Goal: Check status: Check status

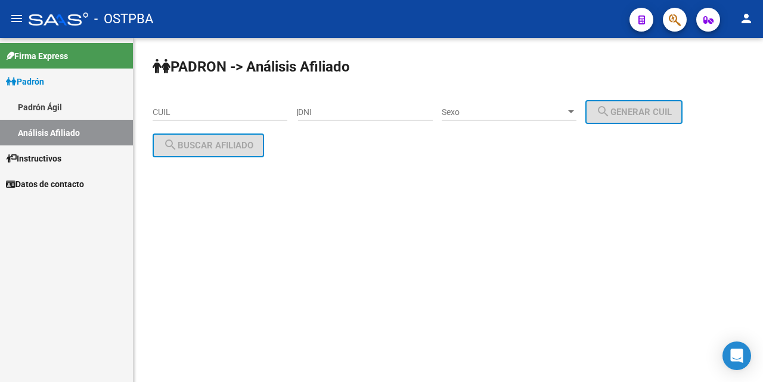
click at [318, 111] on input "DNI" at bounding box center [365, 112] width 135 height 10
type input "11874943"
click at [577, 108] on div at bounding box center [571, 112] width 11 height 10
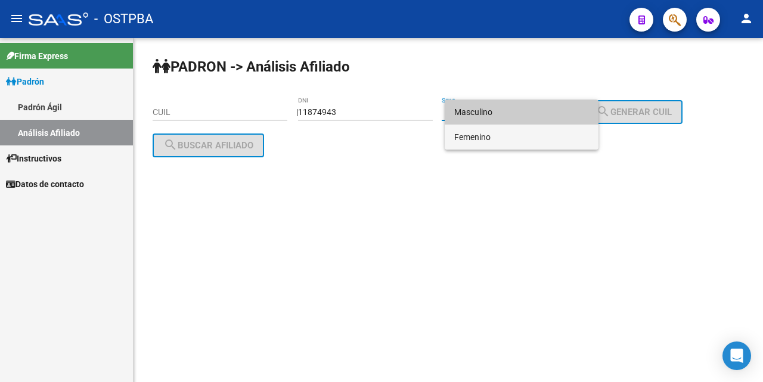
drag, startPoint x: 524, startPoint y: 138, endPoint x: 450, endPoint y: 143, distance: 74.1
click at [518, 139] on span "Femenino" at bounding box center [521, 137] width 135 height 25
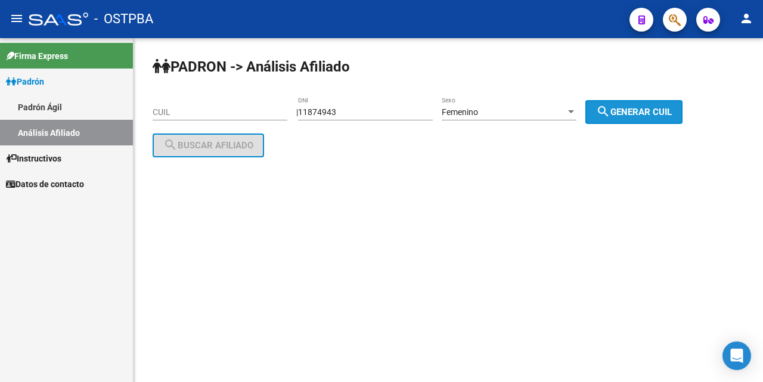
drag, startPoint x: 634, startPoint y: 114, endPoint x: 533, endPoint y: 112, distance: 101.4
click at [634, 112] on span "search Generar CUIL" at bounding box center [634, 112] width 76 height 11
type input "27-11874943-5"
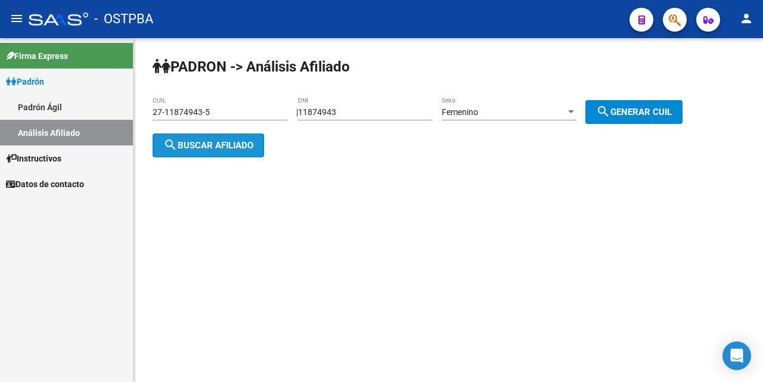
click at [199, 141] on span "search Buscar afiliado" at bounding box center [208, 145] width 90 height 11
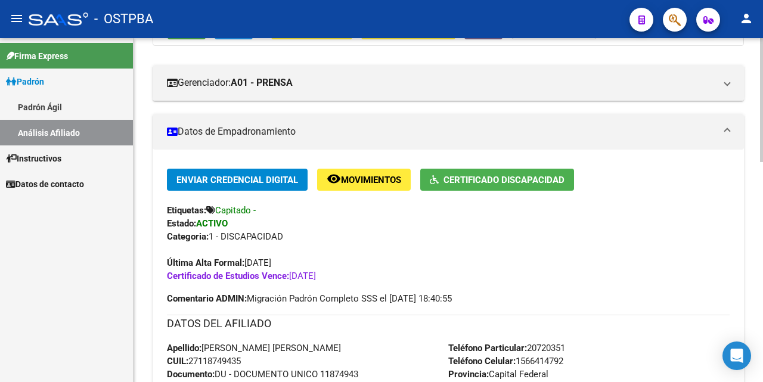
scroll to position [179, 0]
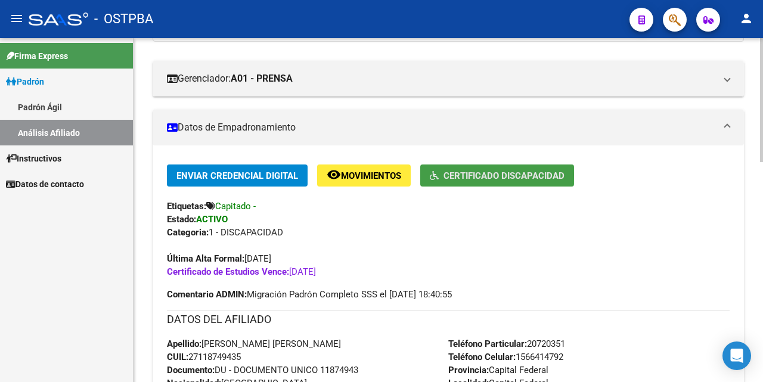
click at [469, 171] on span "Certificado Discapacidad" at bounding box center [504, 176] width 121 height 11
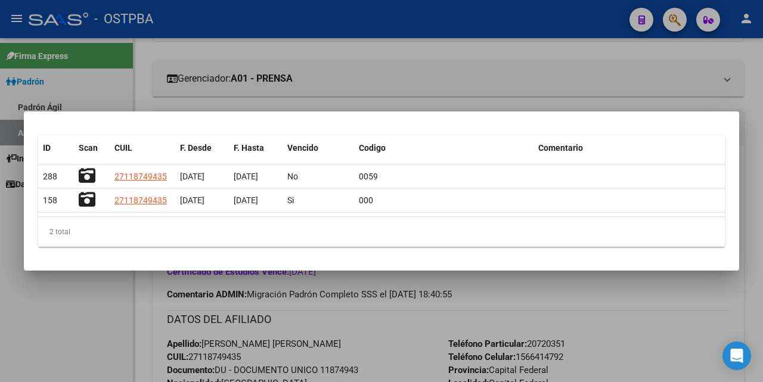
click at [454, 74] on div at bounding box center [381, 191] width 763 height 382
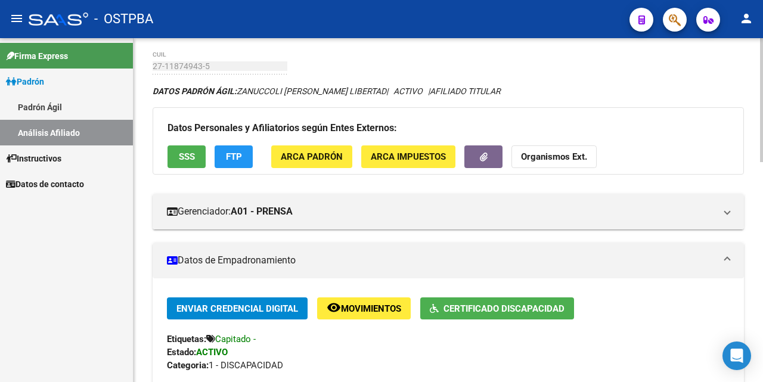
scroll to position [0, 0]
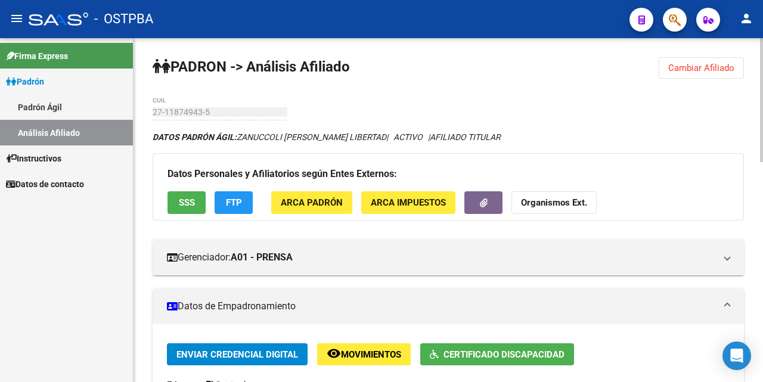
click at [494, 357] on span "Certificado Discapacidad" at bounding box center [504, 354] width 121 height 11
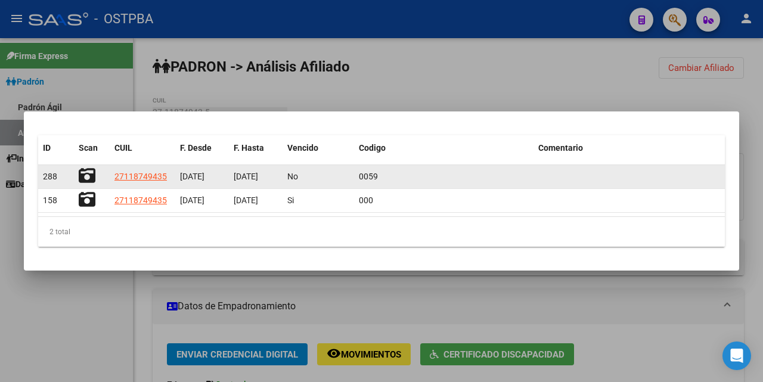
click at [278, 179] on datatable-body-cell "[DATE]" at bounding box center [256, 176] width 54 height 23
drag, startPoint x: 204, startPoint y: 174, endPoint x: 177, endPoint y: 182, distance: 28.5
click at [177, 182] on datatable-body-cell "[DATE]" at bounding box center [202, 176] width 54 height 23
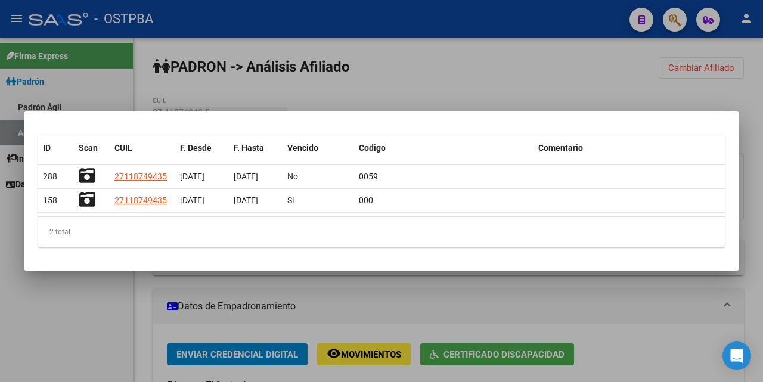
click at [483, 91] on div at bounding box center [381, 191] width 763 height 382
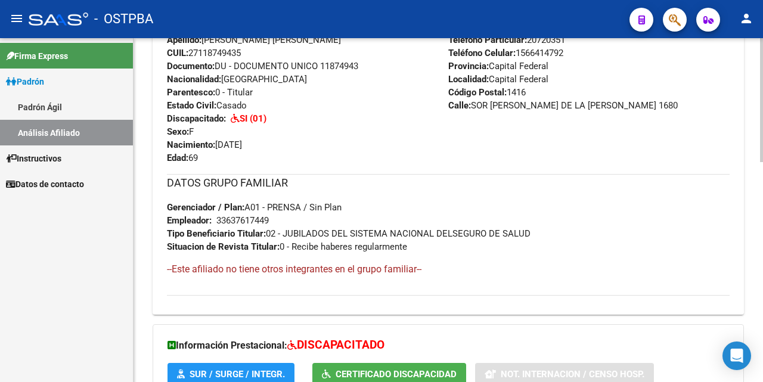
scroll to position [298, 0]
